Goal: Task Accomplishment & Management: Complete application form

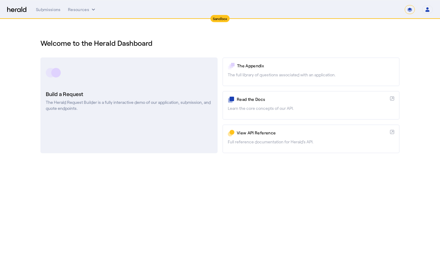
click at [166, 99] on div "Build a Request The Herald Request Builder is a fully interactive demo of our a…" at bounding box center [129, 101] width 166 height 22
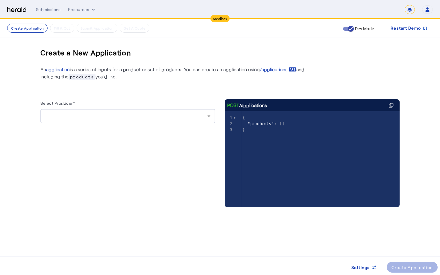
click at [202, 119] on div at bounding box center [126, 116] width 162 height 7
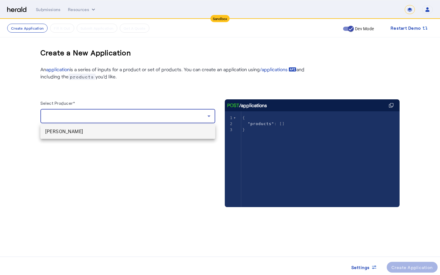
click at [191, 130] on span "[PERSON_NAME]" at bounding box center [127, 131] width 165 height 7
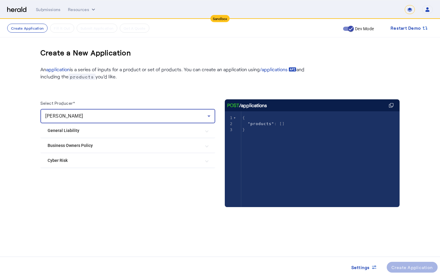
click at [126, 160] on Risk "Cyber Risk" at bounding box center [124, 161] width 153 height 6
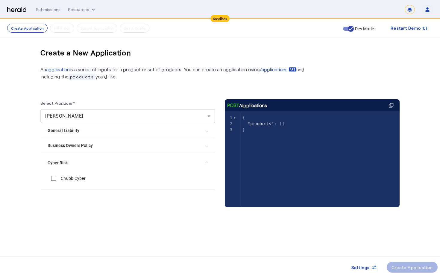
click at [80, 177] on label "Chubb Cyber" at bounding box center [73, 178] width 26 height 6
click at [411, 270] on div "Create Application" at bounding box center [413, 267] width 42 height 6
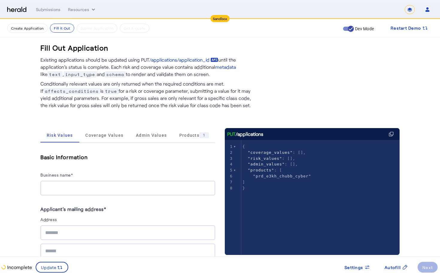
click at [177, 183] on div at bounding box center [127, 188] width 165 height 15
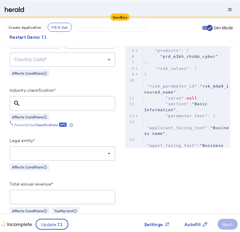
scroll to position [108, 0]
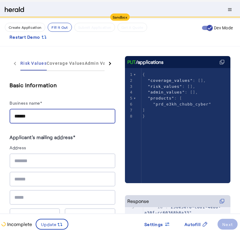
type input "******"
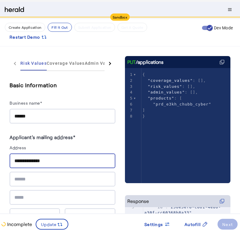
type input "**********"
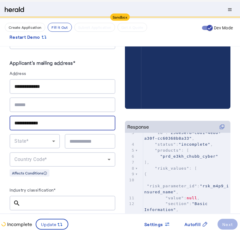
scroll to position [195, 0]
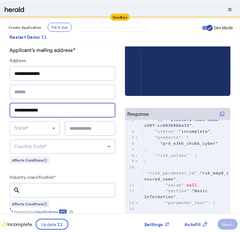
type input "**********"
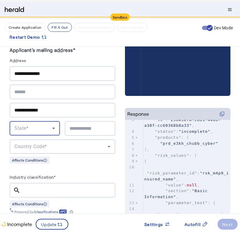
click at [27, 125] on span "State*" at bounding box center [21, 128] width 14 height 6
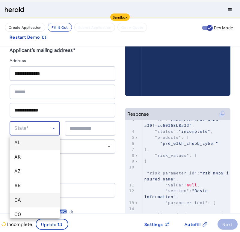
click at [43, 202] on span "CA" at bounding box center [34, 199] width 41 height 7
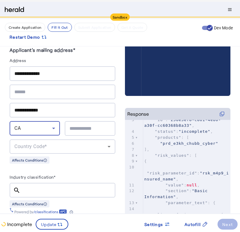
click at [70, 132] on div at bounding box center [89, 128] width 41 height 15
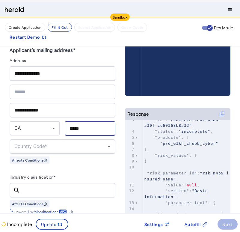
type input "*****"
click at [51, 143] on div "Country Code*" at bounding box center [60, 146] width 93 height 7
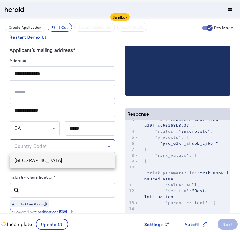
click at [56, 162] on span "[GEOGRAPHIC_DATA]" at bounding box center [62, 160] width 96 height 7
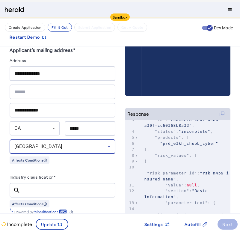
click at [59, 192] on input "Industry classification*" at bounding box center [67, 190] width 85 height 7
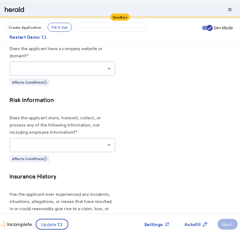
scroll to position [512, 0]
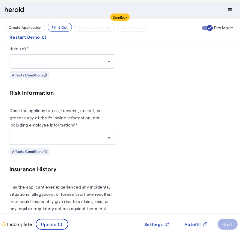
click at [104, 131] on div at bounding box center [62, 138] width 96 height 14
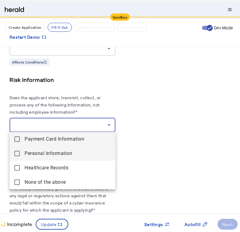
scroll to position [524, 0]
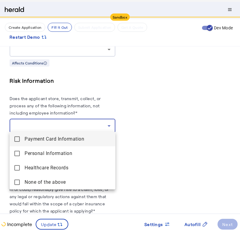
click at [142, 108] on div at bounding box center [120, 116] width 240 height 232
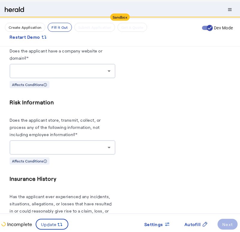
scroll to position [524, 0]
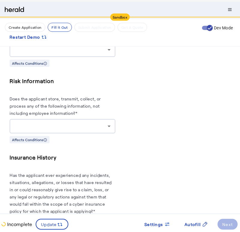
click at [108, 123] on icon at bounding box center [108, 125] width 7 height 7
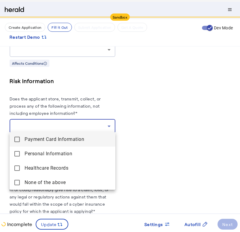
click at [166, 181] on div at bounding box center [120, 116] width 240 height 232
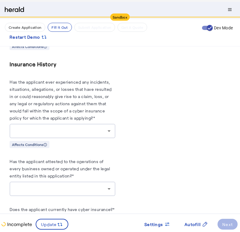
scroll to position [614, 0]
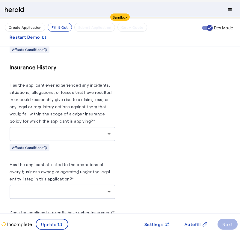
click at [100, 119] on herald-label "Has the applicant ever experienced any incidents, situations, allegations, or l…" at bounding box center [63, 104] width 106 height 46
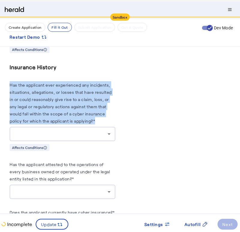
drag, startPoint x: 104, startPoint y: 119, endPoint x: 5, endPoint y: 79, distance: 106.7
copy label "Has the applicant ever experienced any incidents, situations, allegations, or l…"
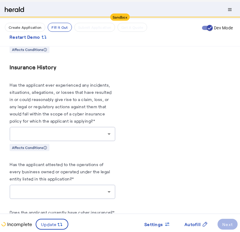
click at [103, 136] on div at bounding box center [62, 134] width 96 height 14
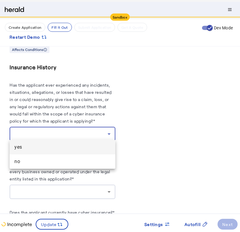
click at [182, 159] on div at bounding box center [120, 116] width 240 height 232
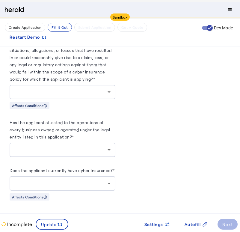
scroll to position [655, 0]
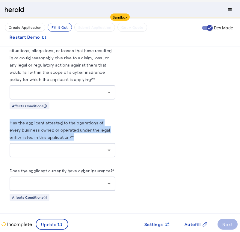
drag, startPoint x: 9, startPoint y: 119, endPoint x: 76, endPoint y: 131, distance: 68.1
copy label "Has the applicant attested to the operations of every business owned or operate…"
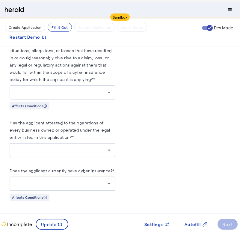
click at [87, 148] on div at bounding box center [60, 149] width 93 height 7
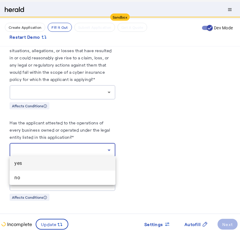
click at [155, 143] on div at bounding box center [120, 116] width 240 height 232
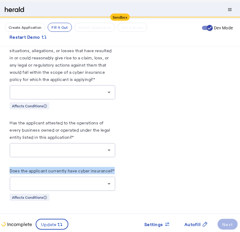
drag, startPoint x: 115, startPoint y: 166, endPoint x: 9, endPoint y: 167, distance: 106.0
copy label "Does the applicant currently have cyber insurance?*"
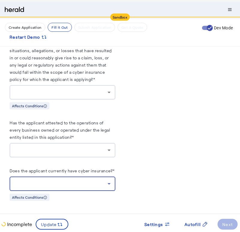
click at [102, 183] on div at bounding box center [60, 183] width 93 height 7
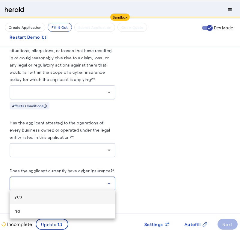
click at [164, 155] on div at bounding box center [120, 116] width 240 height 232
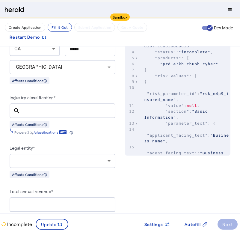
scroll to position [273, 0]
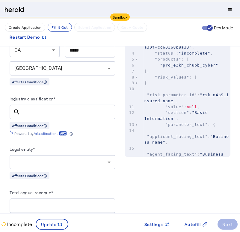
click at [52, 111] on input "Industry classification*" at bounding box center [67, 111] width 85 height 7
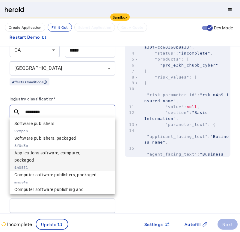
scroll to position [0, 0]
type input "********"
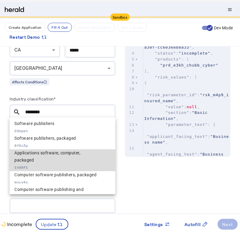
click at [54, 158] on span "Applications software, computer, packaged" at bounding box center [57, 156] width 86 height 14
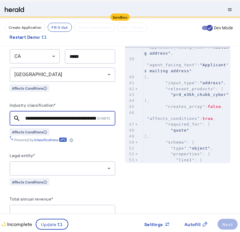
scroll to position [296, 0]
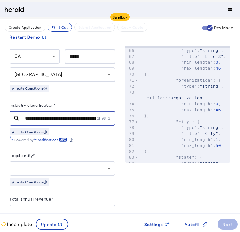
click at [82, 139] on div "Powered by /classifications" at bounding box center [63, 138] width 106 height 7
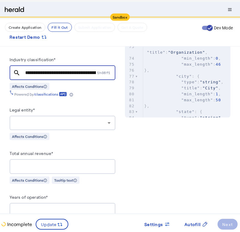
scroll to position [309, 0]
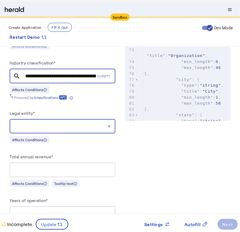
click at [82, 125] on div at bounding box center [60, 125] width 93 height 7
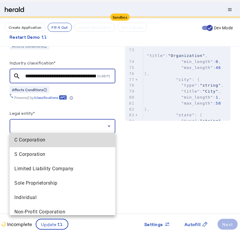
click at [80, 144] on Corporation "C Corporation" at bounding box center [63, 140] width 106 height 14
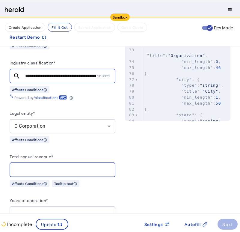
click at [74, 170] on input "Total annual revenue*" at bounding box center [62, 169] width 96 height 7
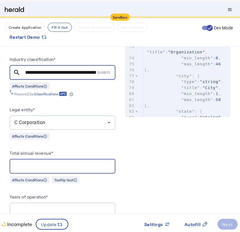
scroll to position [314, 0]
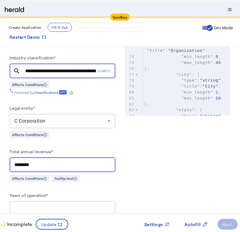
type input "********"
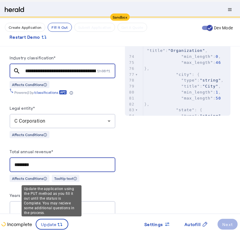
click at [65, 213] on div "Update the application using the PUT method as you fill it out until the status…" at bounding box center [52, 200] width 60 height 31
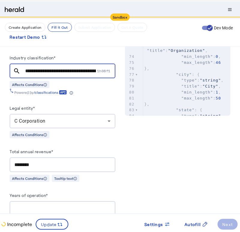
click at [96, 210] on div at bounding box center [62, 208] width 96 height 15
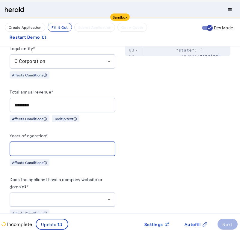
scroll to position [375, 0]
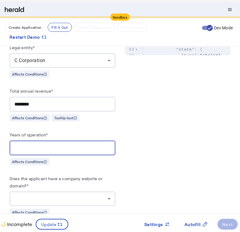
click at [92, 144] on input "Years of operation*" at bounding box center [62, 147] width 96 height 7
drag, startPoint x: 28, startPoint y: 145, endPoint x: 3, endPoint y: 145, distance: 25.2
click at [3, 145] on div "**********" at bounding box center [120, 79] width 240 height 871
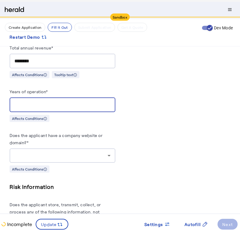
scroll to position [419, 0]
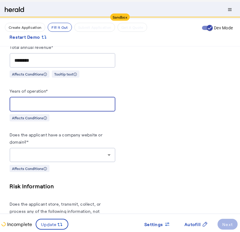
type input "*"
click at [24, 161] on div "Does the applicant have a company website or domain?* Affects Conditions" at bounding box center [63, 151] width 106 height 41
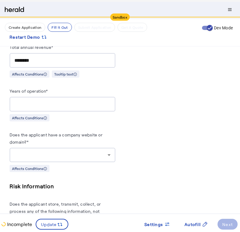
click at [26, 159] on div at bounding box center [62, 155] width 96 height 14
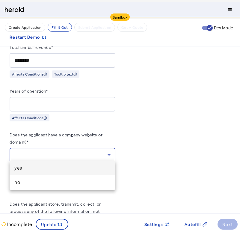
click at [24, 168] on span "yes" at bounding box center [62, 167] width 96 height 7
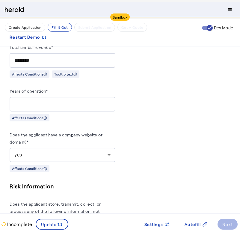
click at [79, 168] on div "Affects Conditions" at bounding box center [63, 167] width 106 height 7
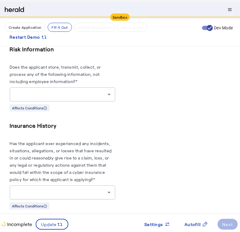
scroll to position [558, 0]
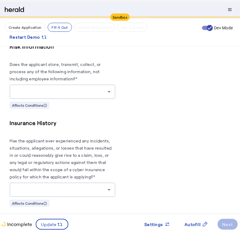
click at [96, 91] on div at bounding box center [60, 91] width 93 height 7
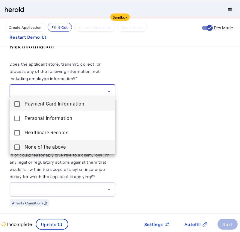
scroll to position [560, 0]
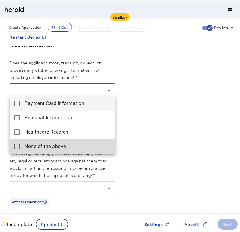
click at [38, 142] on above "None of the above" at bounding box center [63, 146] width 106 height 14
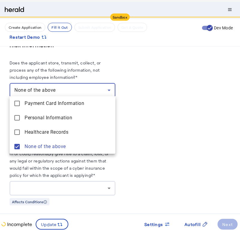
click at [137, 118] on div at bounding box center [120, 116] width 240 height 232
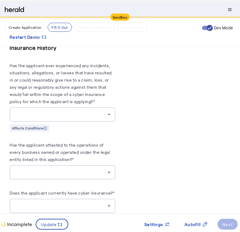
scroll to position [633, 0]
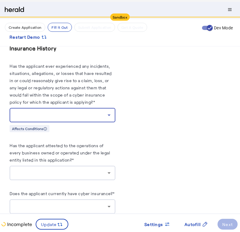
click at [97, 111] on div at bounding box center [60, 114] width 93 height 7
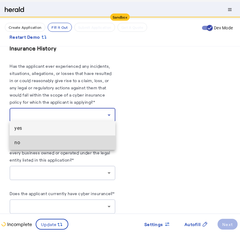
click at [82, 138] on mat-option "no" at bounding box center [63, 142] width 106 height 14
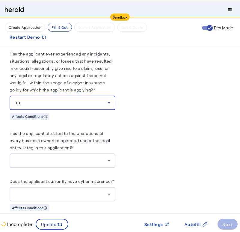
scroll to position [646, 0]
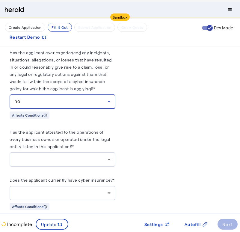
click at [78, 152] on div at bounding box center [62, 159] width 96 height 14
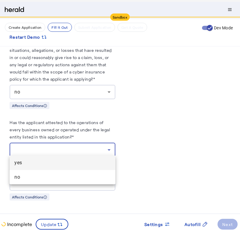
scroll to position [655, 0]
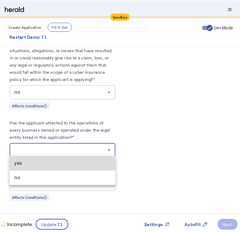
click at [63, 164] on span "yes" at bounding box center [62, 163] width 96 height 7
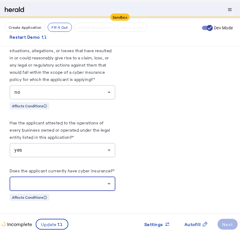
click at [57, 181] on div at bounding box center [60, 183] width 93 height 7
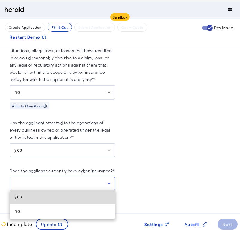
click at [53, 202] on mat-option "yes" at bounding box center [63, 197] width 106 height 14
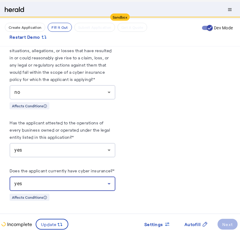
click at [75, 187] on div "yes" at bounding box center [62, 183] width 96 height 14
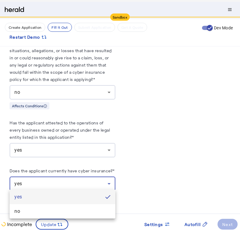
click at [123, 155] on div at bounding box center [120, 116] width 240 height 232
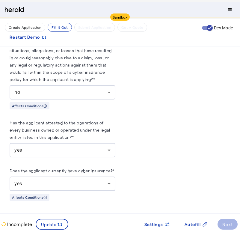
click at [227, 223] on herald-button "Next" at bounding box center [227, 224] width 20 height 11
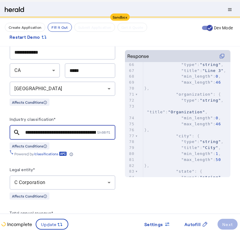
scroll to position [255, 0]
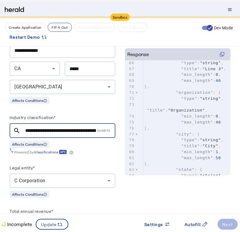
click at [69, 130] on input "**********" at bounding box center [60, 130] width 71 height 7
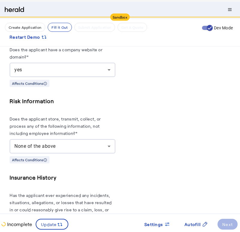
scroll to position [506, 0]
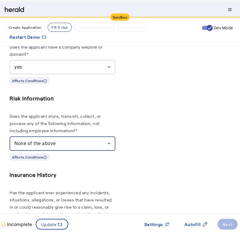
click at [104, 142] on div "None of the above" at bounding box center [60, 143] width 93 height 7
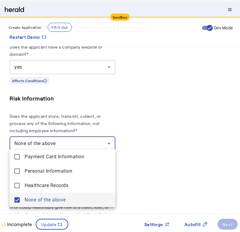
click at [143, 139] on div at bounding box center [120, 116] width 240 height 232
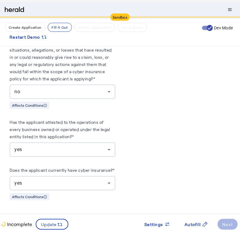
scroll to position [655, 0]
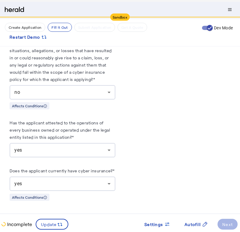
click at [96, 177] on div "yes" at bounding box center [62, 183] width 96 height 14
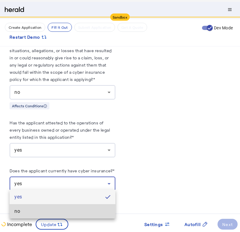
click at [94, 206] on mat-option "no" at bounding box center [63, 211] width 106 height 14
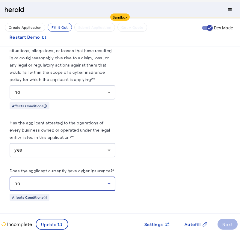
click at [102, 184] on div "no" at bounding box center [60, 183] width 93 height 7
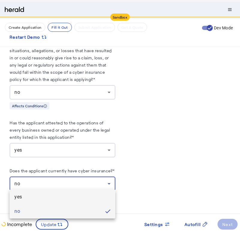
click at [91, 193] on span "yes" at bounding box center [62, 196] width 96 height 7
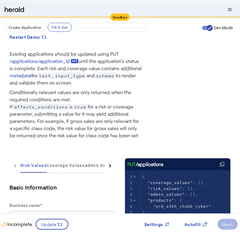
scroll to position [8, 0]
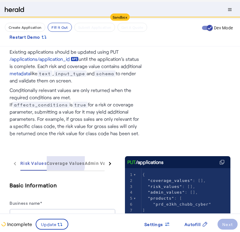
click at [61, 161] on span "Coverage Values" at bounding box center [66, 163] width 38 height 4
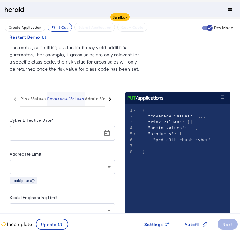
scroll to position [64, 0]
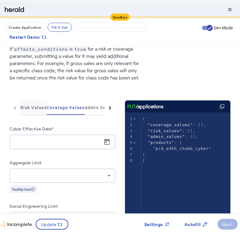
click at [29, 106] on span "Risk Values" at bounding box center [33, 107] width 26 height 4
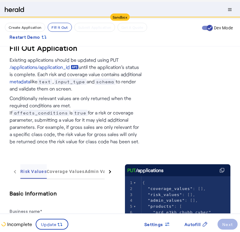
scroll to position [0, 0]
click at [62, 175] on span "Coverage Values" at bounding box center [66, 171] width 38 height 14
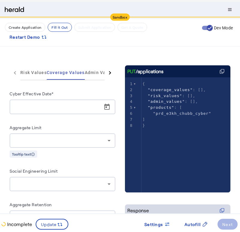
scroll to position [78, 0]
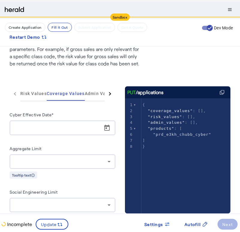
click at [72, 124] on div at bounding box center [64, 127] width 100 height 15
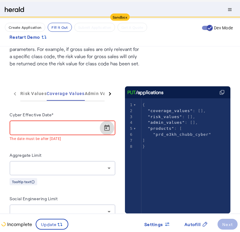
click at [100, 126] on span "Open calendar" at bounding box center [107, 128] width 14 height 14
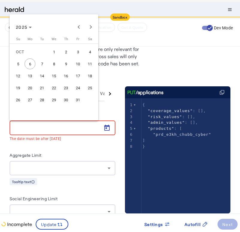
drag, startPoint x: 53, startPoint y: 64, endPoint x: 40, endPoint y: 63, distance: 12.4
click at [40, 63] on tr "5 6 7 8 9 10 11" at bounding box center [54, 64] width 84 height 12
click at [40, 63] on span "7" at bounding box center [42, 63] width 11 height 11
type input "**********"
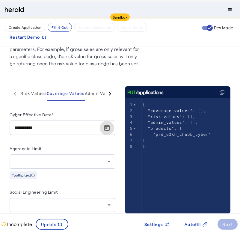
click at [35, 161] on div at bounding box center [60, 161] width 93 height 7
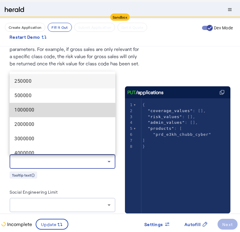
click at [28, 111] on span "1000000" at bounding box center [62, 109] width 96 height 7
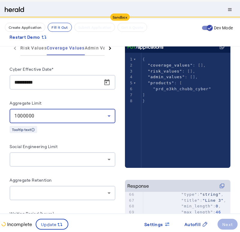
scroll to position [132, 0]
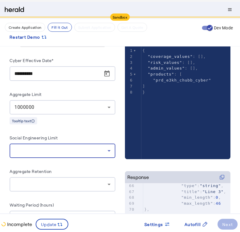
click at [30, 151] on div at bounding box center [60, 150] width 93 height 7
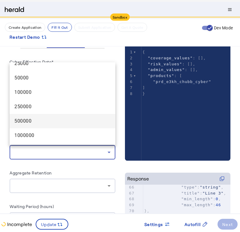
scroll to position [23, 0]
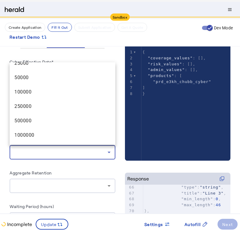
click at [104, 47] on div at bounding box center [120, 116] width 240 height 232
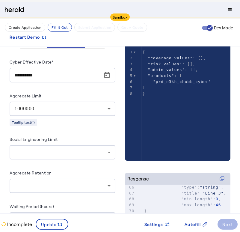
click at [83, 105] on div "1000000" at bounding box center [62, 109] width 96 height 14
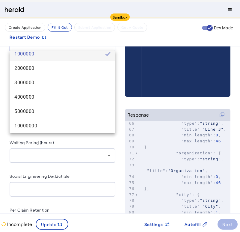
scroll to position [197, 0]
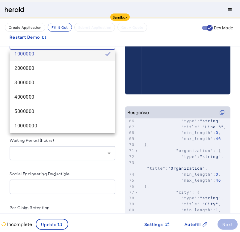
click at [114, 142] on div at bounding box center [120, 116] width 240 height 232
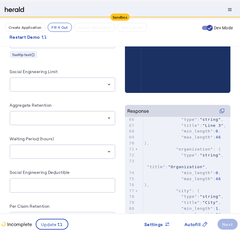
scroll to position [199, 0]
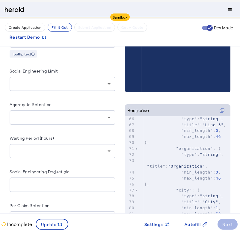
click at [92, 86] on div at bounding box center [60, 83] width 93 height 7
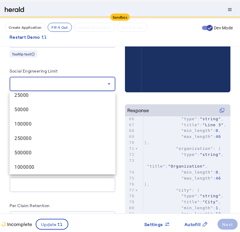
scroll to position [18, 0]
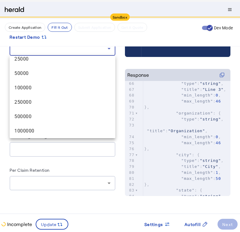
click at [118, 117] on div at bounding box center [120, 116] width 240 height 232
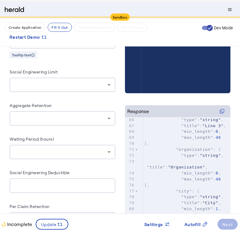
scroll to position [198, 0]
click at [82, 116] on div at bounding box center [60, 118] width 93 height 7
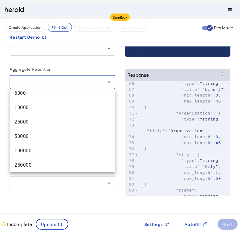
scroll to position [234, 0]
click at [133, 118] on div at bounding box center [120, 116] width 240 height 232
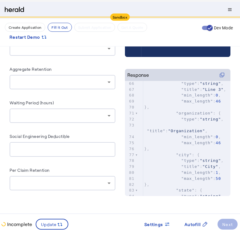
click at [119, 118] on div "**********" at bounding box center [120, 59] width 221 height 297
click at [107, 117] on icon at bounding box center [108, 115] width 7 height 7
